Goal: Check status: Check status

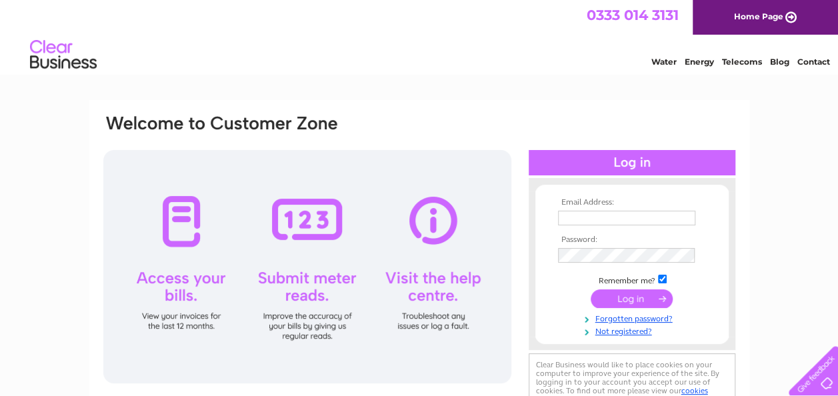
type input "[EMAIL_ADDRESS][DOMAIN_NAME]"
click at [627, 297] on input "submit" at bounding box center [632, 298] width 82 height 19
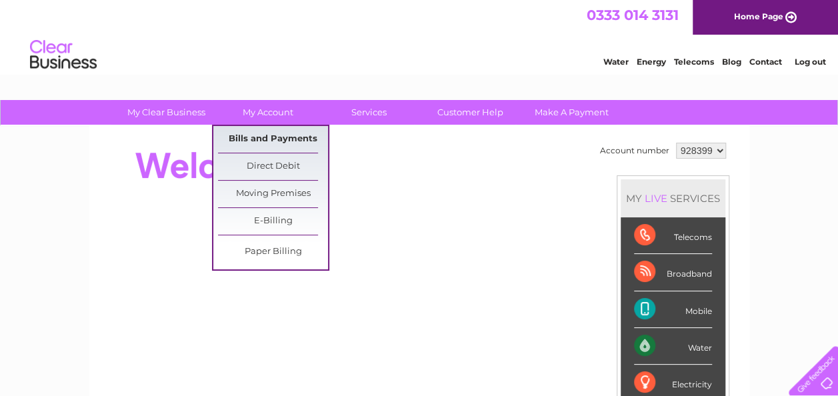
click at [296, 130] on link "Bills and Payments" at bounding box center [273, 139] width 110 height 27
click at [303, 133] on link "Bills and Payments" at bounding box center [273, 139] width 110 height 27
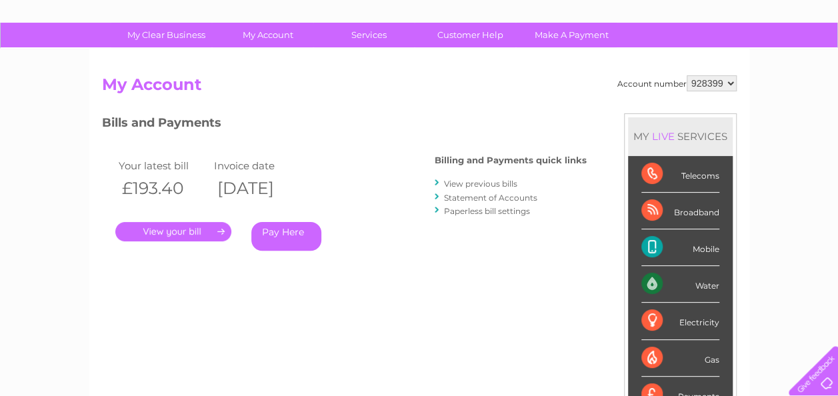
scroll to position [73, 0]
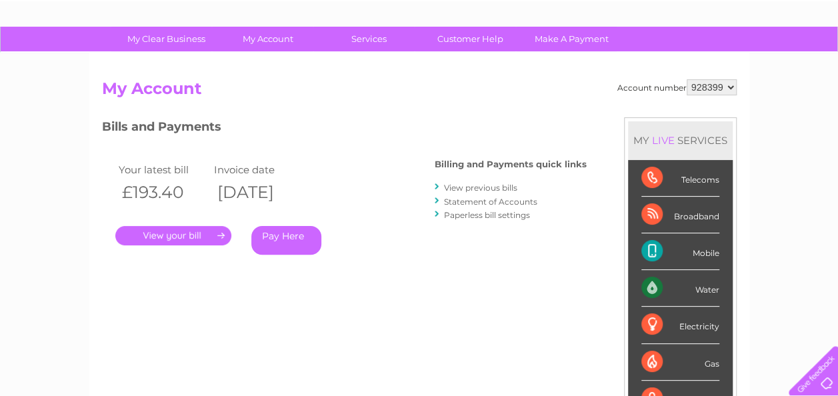
click at [185, 237] on link "." at bounding box center [173, 235] width 116 height 19
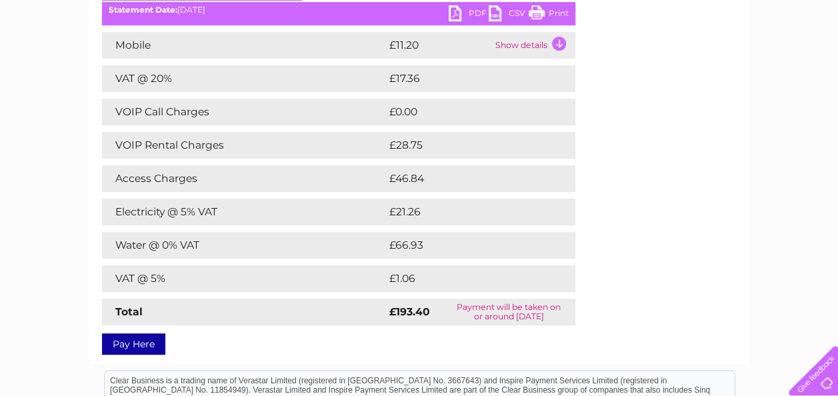
scroll to position [209, 0]
click at [554, 14] on link "Print" at bounding box center [549, 15] width 40 height 19
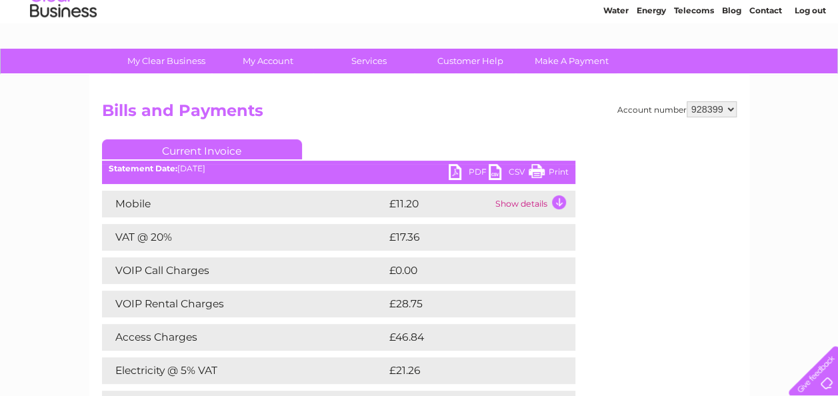
scroll to position [0, 0]
